Goal: Task Accomplishment & Management: Complete application form

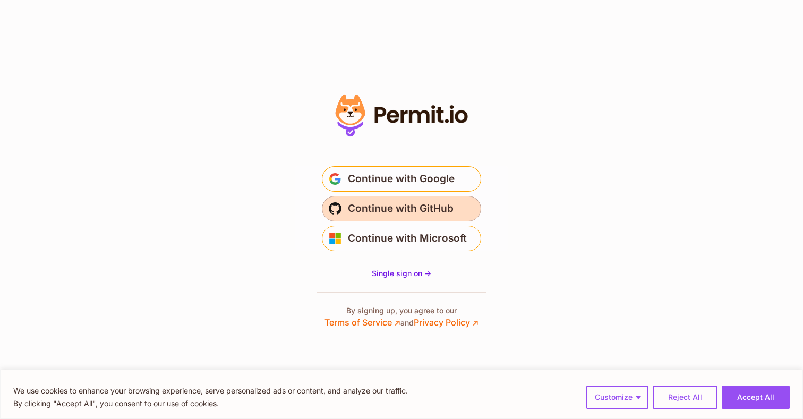
click at [416, 200] on button "Continue with GitHub" at bounding box center [401, 208] width 159 height 25
click at [438, 203] on span "Continue with GitHub" at bounding box center [401, 208] width 106 height 17
